Goal: Information Seeking & Learning: Learn about a topic

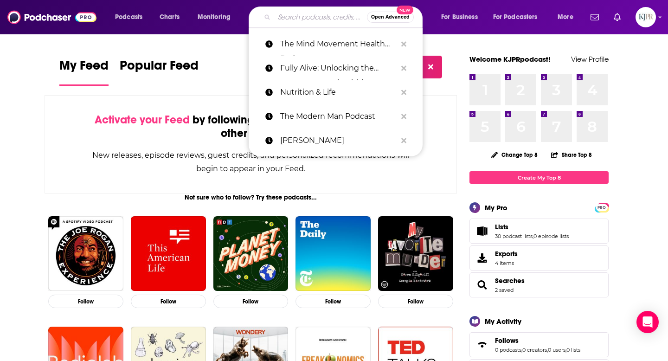
click at [296, 13] on input "Search podcasts, credits, & more..." at bounding box center [320, 17] width 93 height 15
paste input "Coffeez for Closers with [PERSON_NAME]"
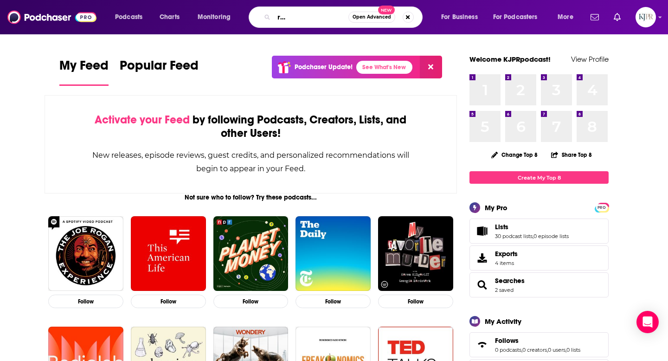
scroll to position [0, 58]
type input "Coffeez for Closers with [PERSON_NAME]'"
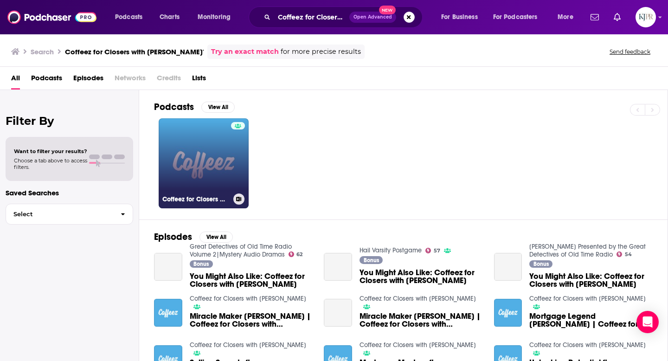
click at [227, 159] on link "Coffeez for Closers with [PERSON_NAME]" at bounding box center [204, 163] width 90 height 90
